Goal: Transaction & Acquisition: Purchase product/service

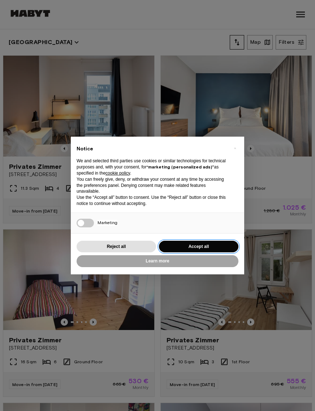
click at [191, 248] on button "Accept all" at bounding box center [199, 247] width 80 height 12
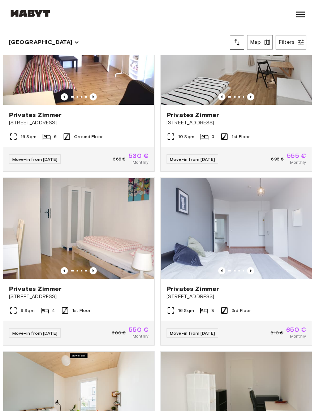
scroll to position [226, 0]
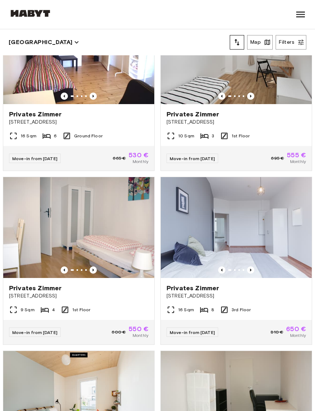
click at [271, 274] on img at bounding box center [236, 227] width 151 height 101
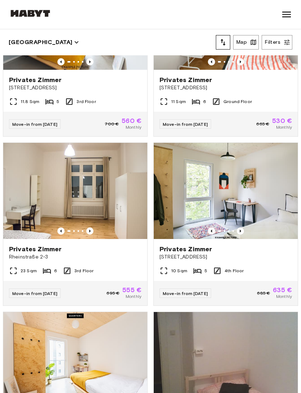
scroll to position [590, 0]
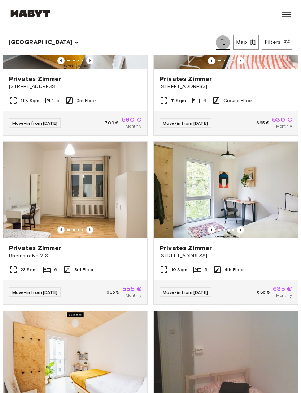
click at [219, 43] on icon "tune" at bounding box center [223, 42] width 9 height 9
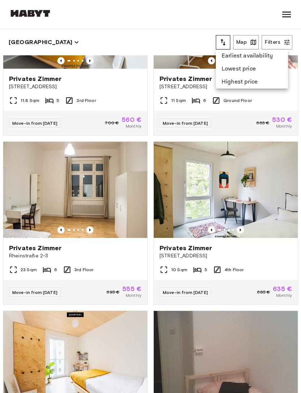
click at [247, 71] on li "Lowest price" at bounding box center [252, 69] width 72 height 13
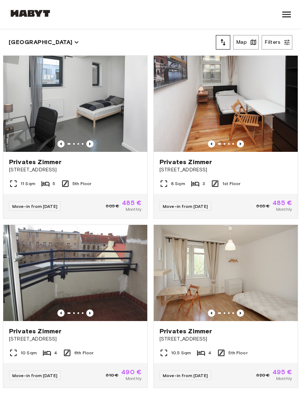
click at [86, 262] on div "Privates Zimmer Stromstraße 36" at bounding box center [75, 334] width 144 height 27
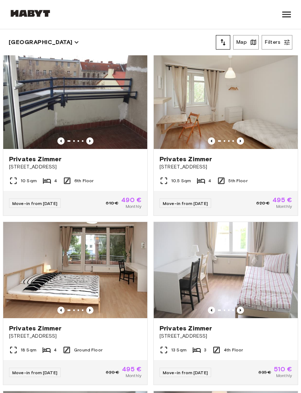
scroll to position [172, 0]
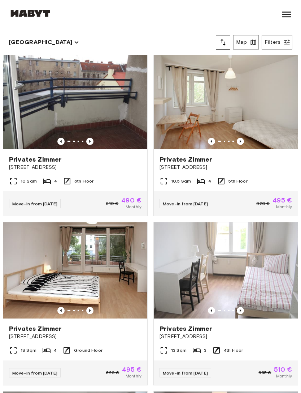
click at [278, 177] on div "10.5 Sqm 4 5th Floor" at bounding box center [226, 184] width 144 height 14
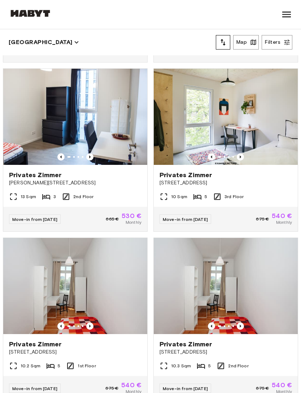
scroll to position [1847, 0]
click at [298, 262] on div "Move-in from 20 Aug 25 675 € 540 € Monthly" at bounding box center [226, 388] width 144 height 25
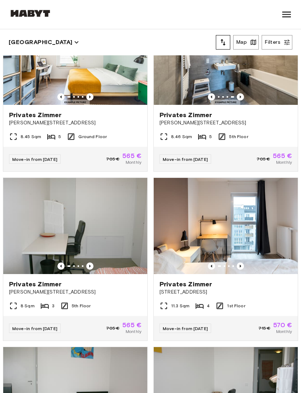
scroll to position [5459, 0]
click at [277, 262] on span "[STREET_ADDRESS]" at bounding box center [226, 291] width 133 height 7
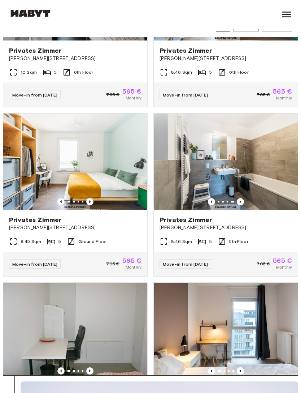
scroll to position [5331, 0]
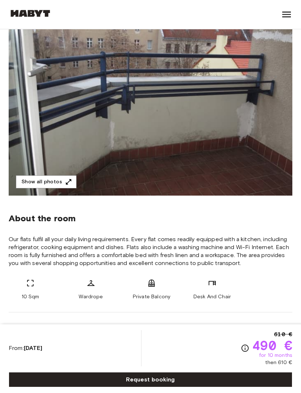
scroll to position [93, 0]
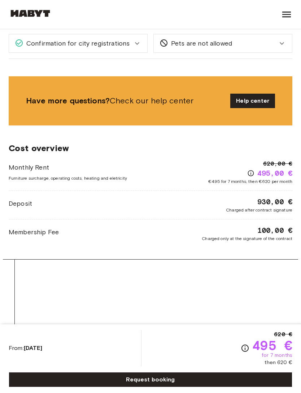
scroll to position [589, 0]
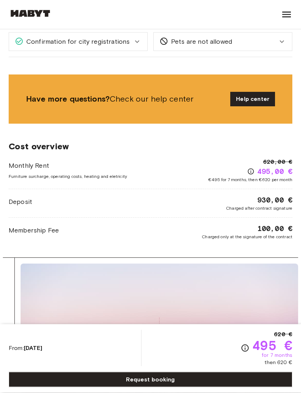
click at [250, 167] on div "495,00 €" at bounding box center [270, 172] width 45 height 10
click at [250, 168] on icon "Check cost overview for full price breakdown. Please note that discounts apply …" at bounding box center [251, 171] width 7 height 7
click at [250, 170] on icon "Check cost overview for full price breakdown. Please note that discounts apply …" at bounding box center [251, 171] width 7 height 7
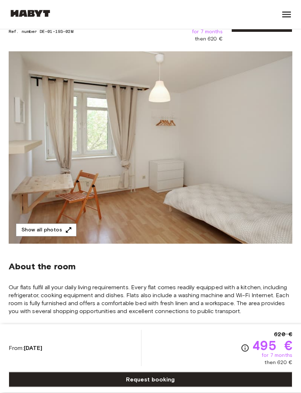
scroll to position [44, 0]
click at [56, 231] on button "Show all photos" at bounding box center [46, 229] width 61 height 13
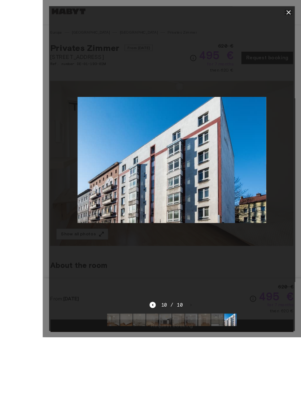
scroll to position [29, 0]
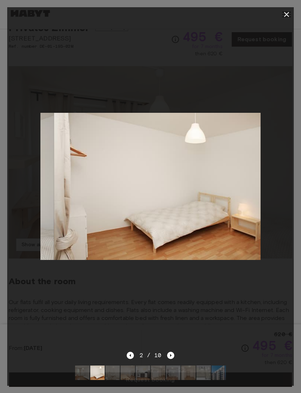
click at [288, 15] on icon "button" at bounding box center [286, 14] width 5 height 5
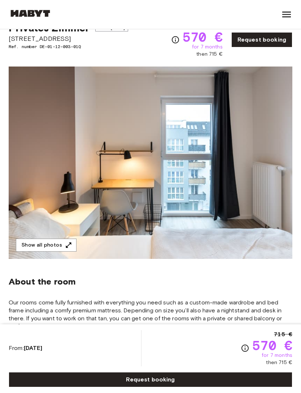
scroll to position [29, 0]
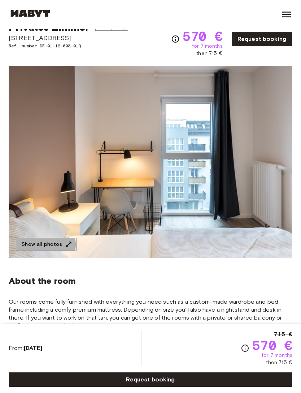
click at [46, 245] on button "Show all photos" at bounding box center [46, 244] width 61 height 13
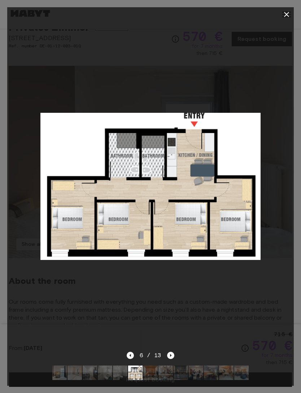
click at [285, 12] on icon "button" at bounding box center [286, 14] width 5 height 5
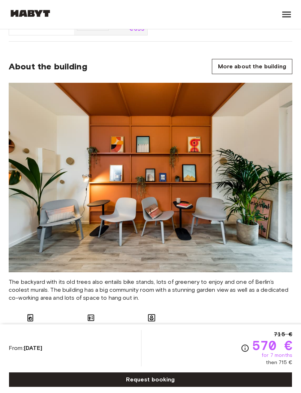
scroll to position [692, 0]
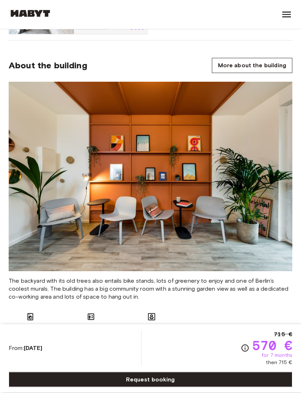
click at [233, 366] on div "From: Aug 20 2025 715 € 570 € for 7 months then 715 €" at bounding box center [151, 348] width 284 height 36
click at [242, 352] on icon "Check cost overview for full price breakdown. Please note that discounts apply …" at bounding box center [245, 347] width 7 height 7
click at [245, 352] on icon "Check cost overview for full price breakdown. Please note that discounts apply …" at bounding box center [245, 348] width 9 height 9
click at [244, 352] on icon "Check cost overview for full price breakdown. Please note that discounts apply …" at bounding box center [245, 348] width 9 height 9
click at [243, 352] on icon "Check cost overview for full price breakdown. Please note that discounts apply …" at bounding box center [245, 348] width 9 height 9
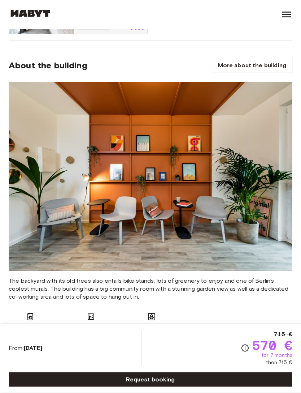
click at [243, 352] on icon "Check cost overview for full price breakdown. Please note that discounts apply …" at bounding box center [245, 348] width 9 height 9
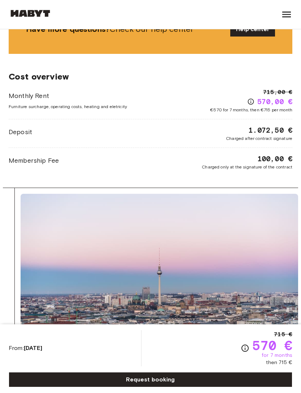
scroll to position [1310, 0]
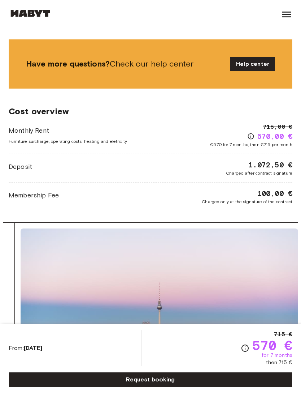
click at [248, 133] on icon "Check cost overview for full price breakdown. Please note that discounts apply …" at bounding box center [251, 136] width 7 height 7
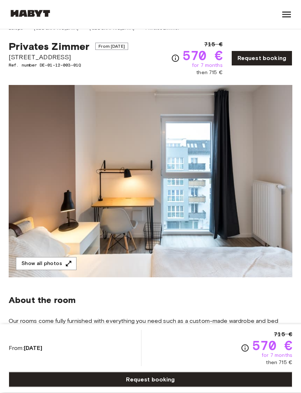
scroll to position [0, 0]
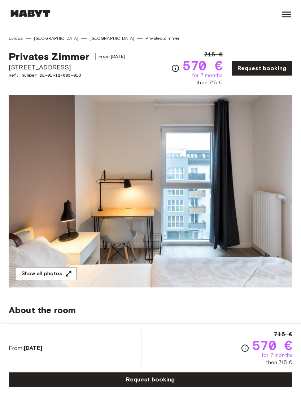
click at [58, 71] on span "Einbecker Straße 27" at bounding box center [69, 67] width 120 height 9
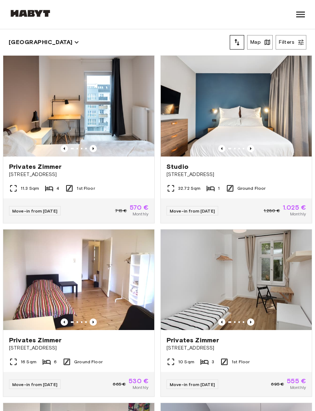
click at [33, 46] on button "[GEOGRAPHIC_DATA]" at bounding box center [44, 42] width 70 height 10
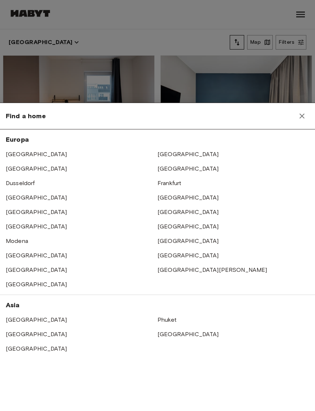
click at [166, 156] on link "[GEOGRAPHIC_DATA]" at bounding box center [188, 154] width 61 height 7
click at [172, 151] on link "[GEOGRAPHIC_DATA]" at bounding box center [188, 154] width 61 height 7
click at [300, 115] on icon "button" at bounding box center [302, 116] width 9 height 9
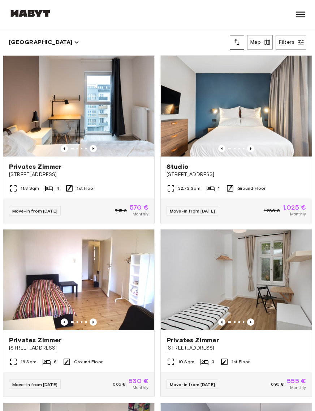
click at [267, 39] on icon "button" at bounding box center [267, 42] width 7 height 7
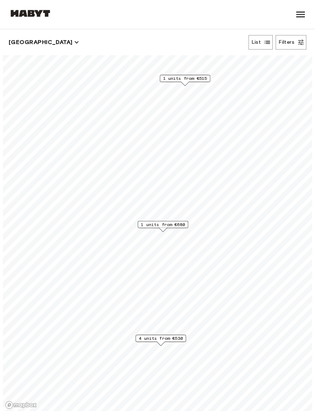
click at [171, 225] on span "1 units from €680" at bounding box center [163, 224] width 44 height 7
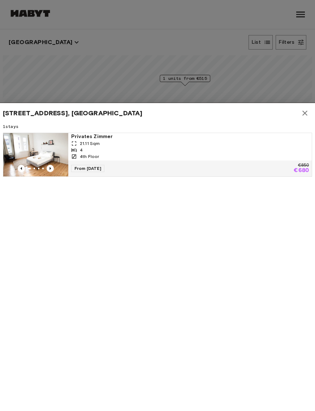
click at [36, 150] on img at bounding box center [35, 154] width 65 height 43
click at [305, 117] on icon "button" at bounding box center [305, 113] width 9 height 9
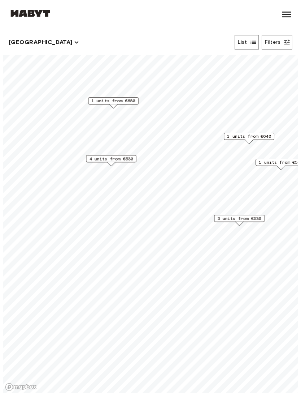
click at [251, 218] on span "3 units from €530" at bounding box center [240, 218] width 44 height 7
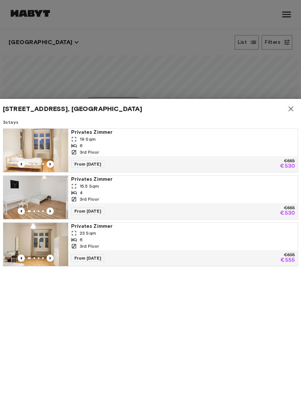
click at [124, 139] on div "19 Sqm" at bounding box center [183, 139] width 224 height 7
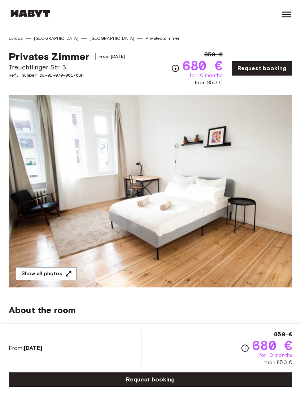
scroll to position [2, 0]
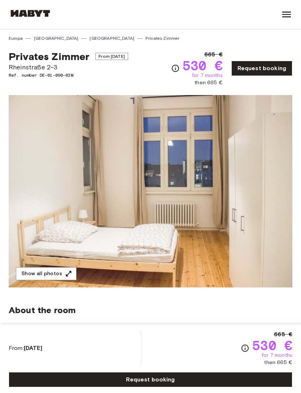
click at [56, 270] on button "Show all photos" at bounding box center [46, 273] width 61 height 13
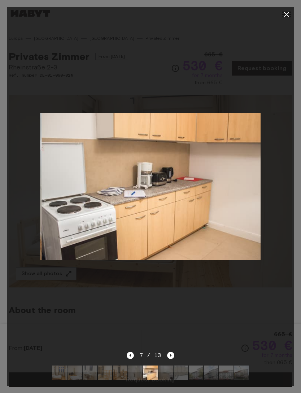
click at [284, 13] on icon "button" at bounding box center [287, 14] width 9 height 9
